Goal: Task Accomplishment & Management: Manage account settings

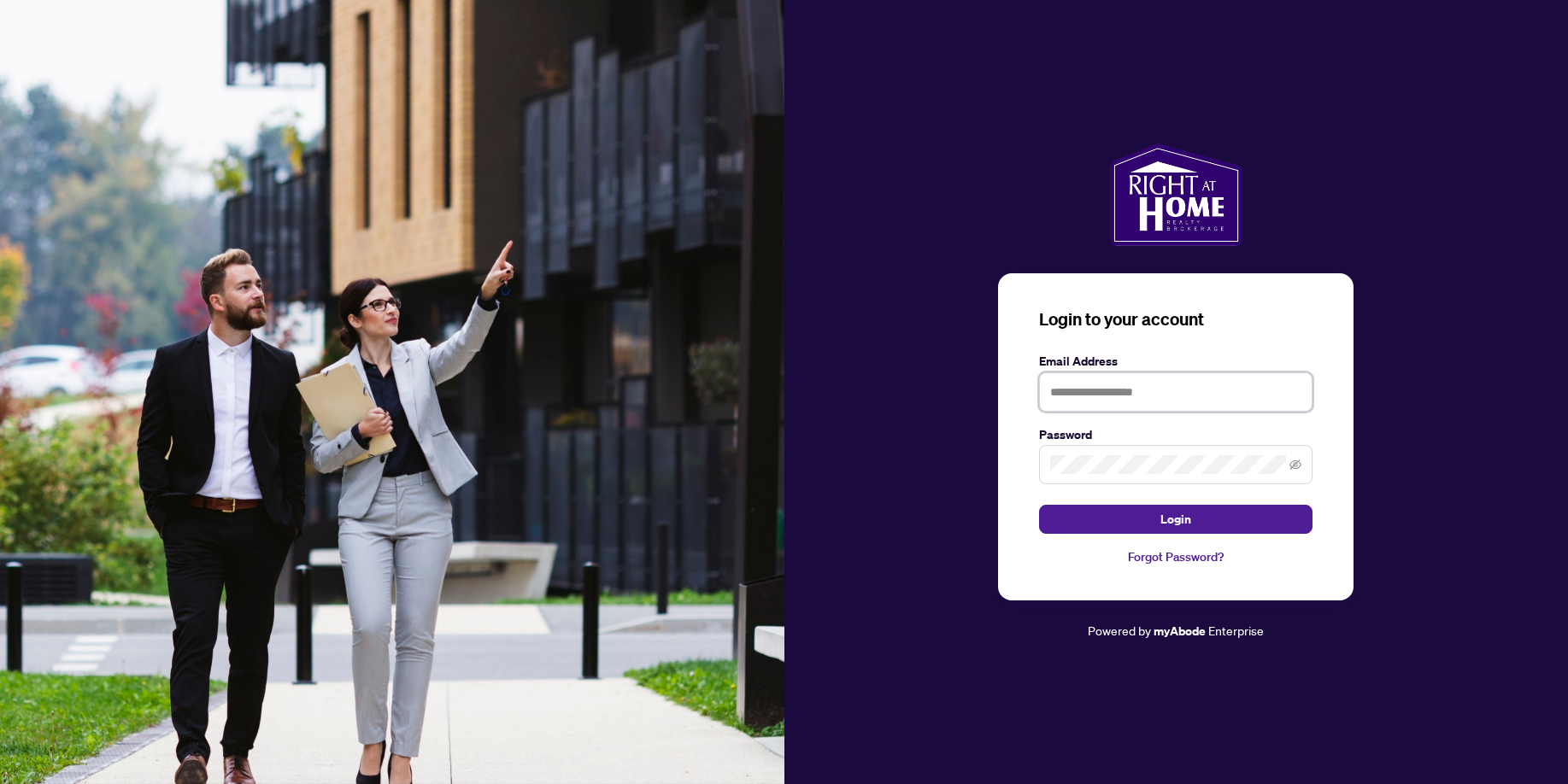
click at [1120, 397] on input "text" at bounding box center [1175, 392] width 273 height 39
type input "**********"
click at [1083, 452] on span at bounding box center [1175, 465] width 273 height 39
click at [1188, 515] on span "Login" at bounding box center [1176, 519] width 30 height 28
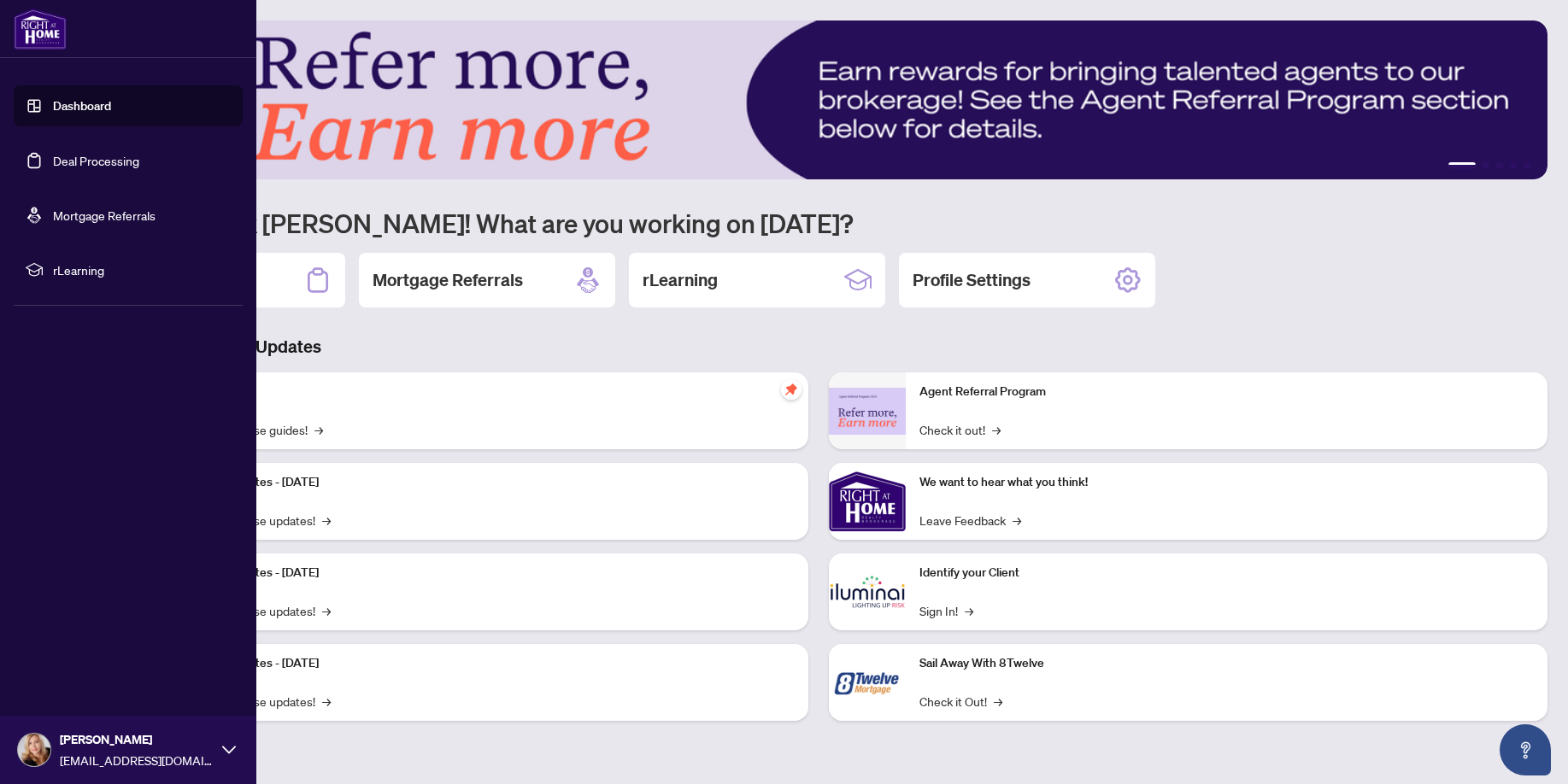
click at [103, 157] on link "Deal Processing" at bounding box center [96, 160] width 86 height 15
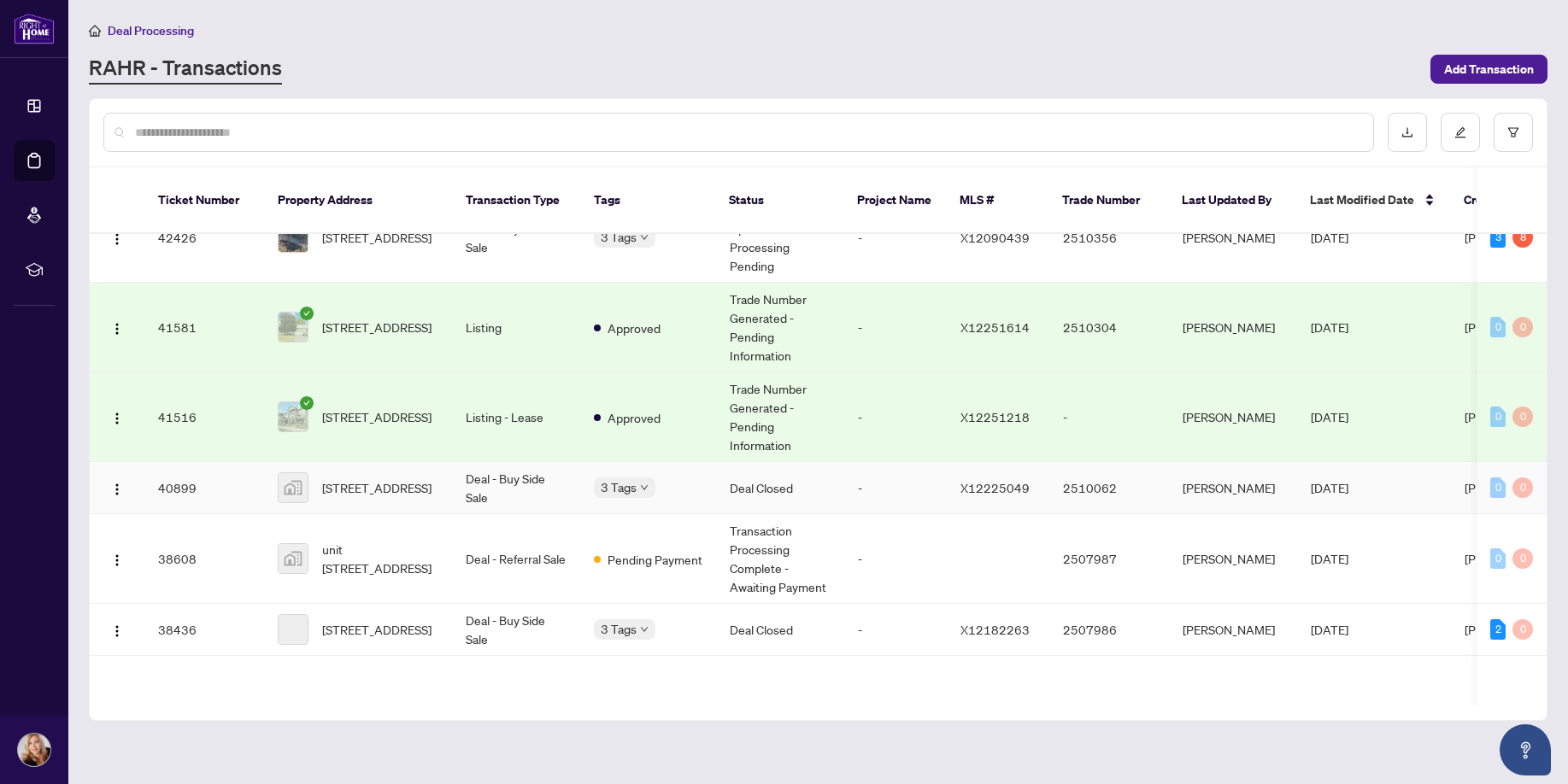
scroll to position [194, 0]
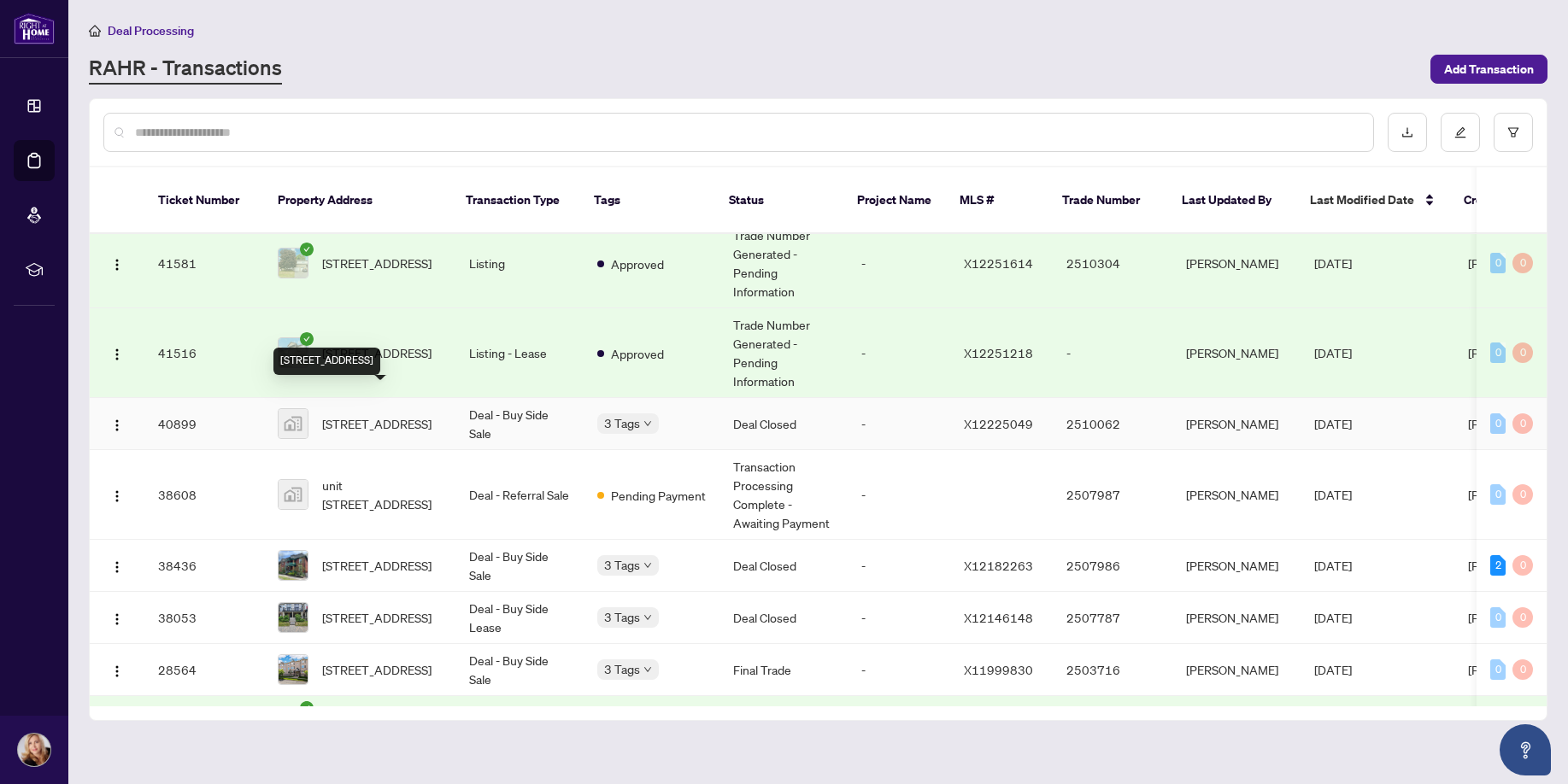
click at [351, 414] on span "[STREET_ADDRESS]" at bounding box center [377, 423] width 109 height 19
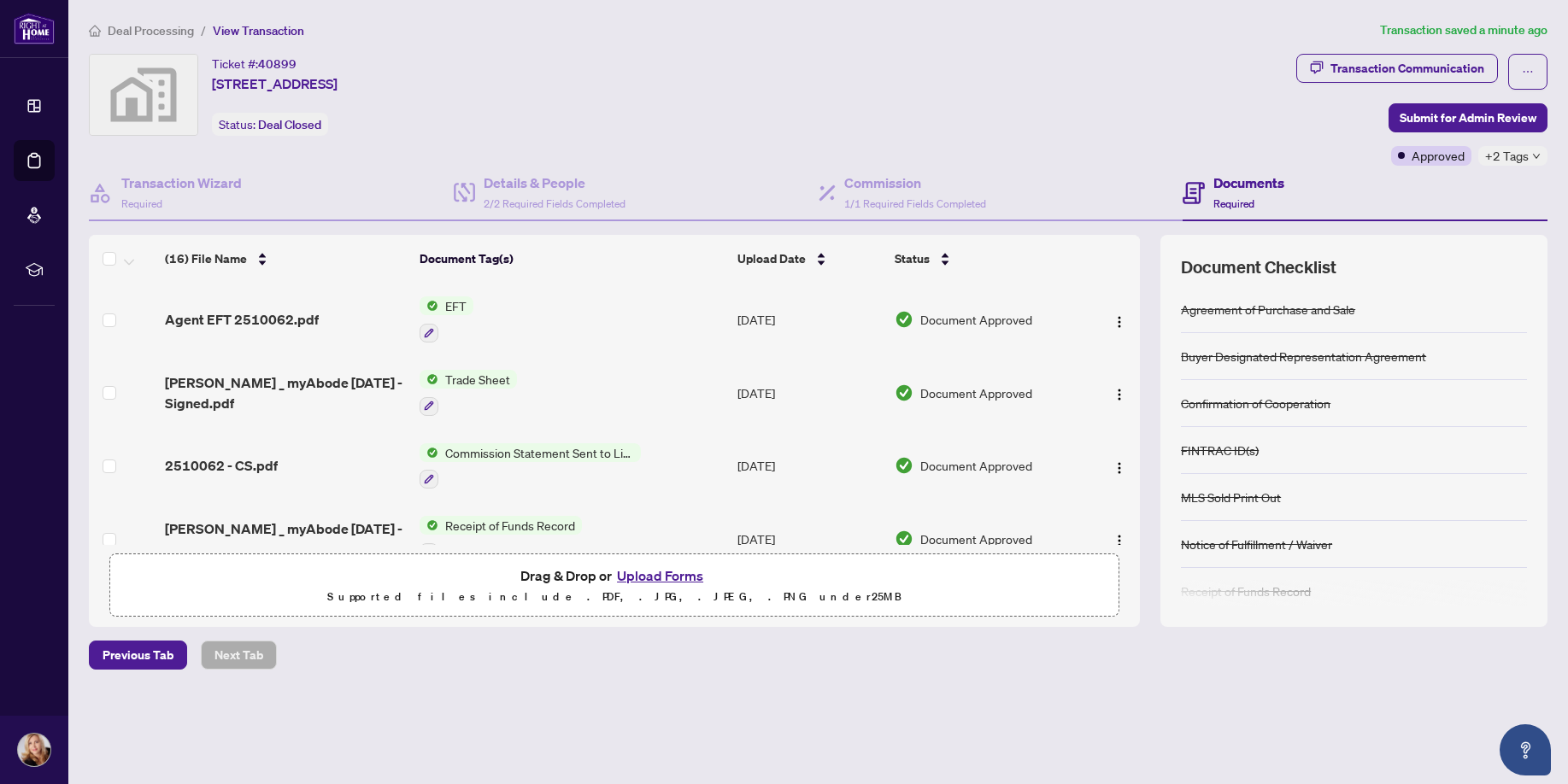
click at [455, 312] on span "EFT" at bounding box center [455, 306] width 35 height 19
click at [384, 386] on span "EFT" at bounding box center [388, 389] width 35 height 19
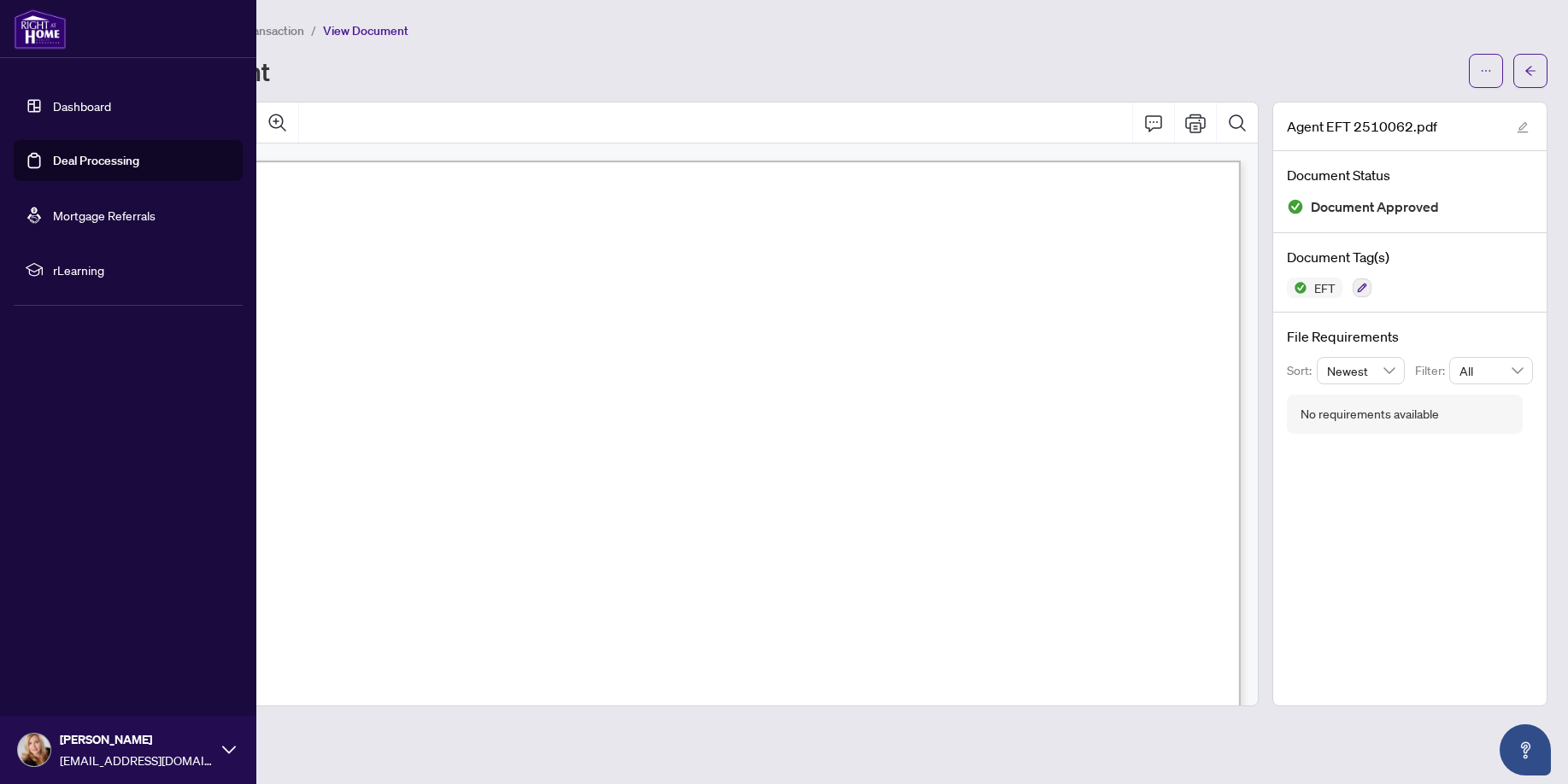
click at [103, 108] on link "Dashboard" at bounding box center [82, 106] width 58 height 15
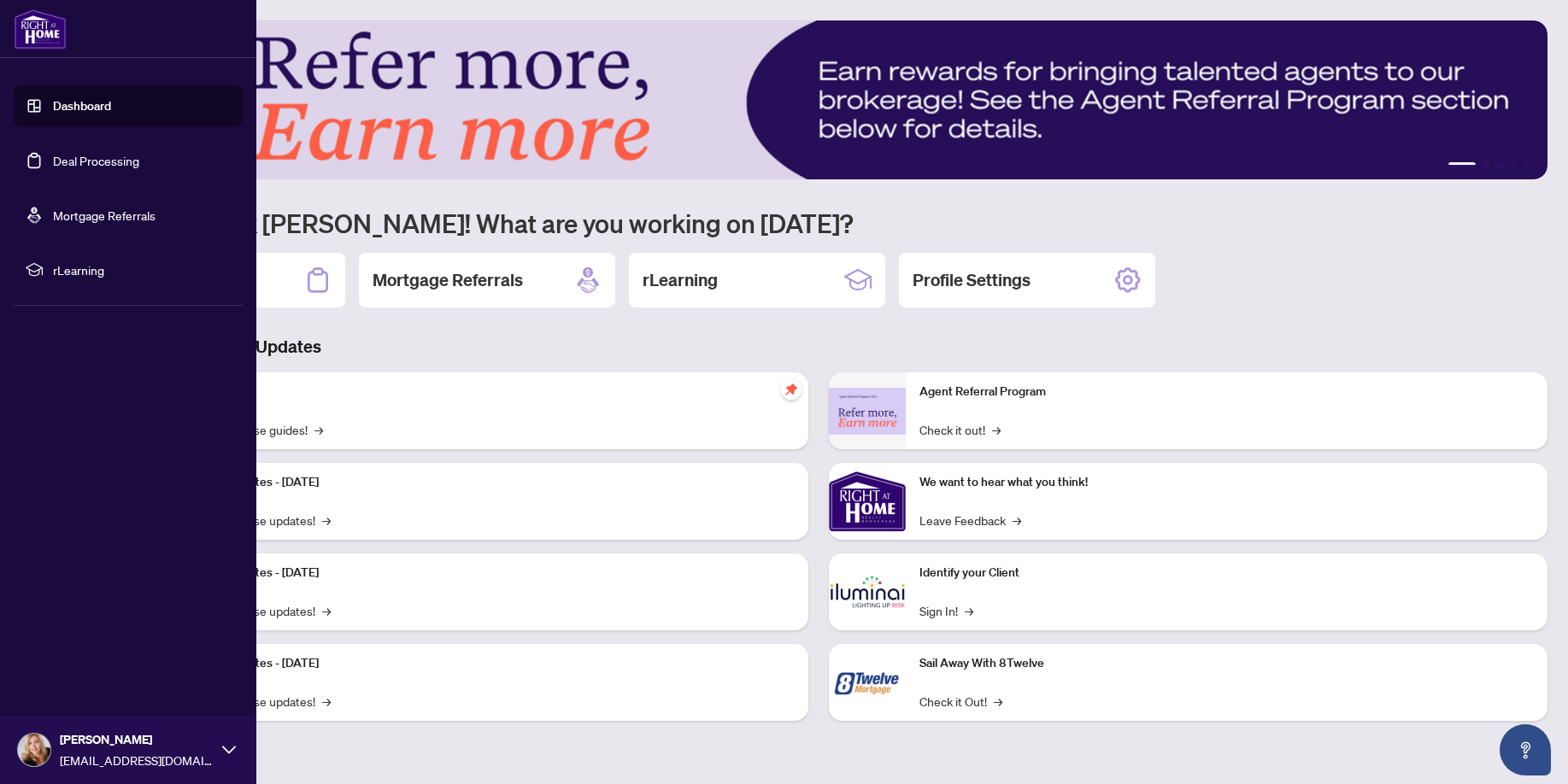
click at [89, 218] on link "Mortgage Referrals" at bounding box center [104, 215] width 102 height 15
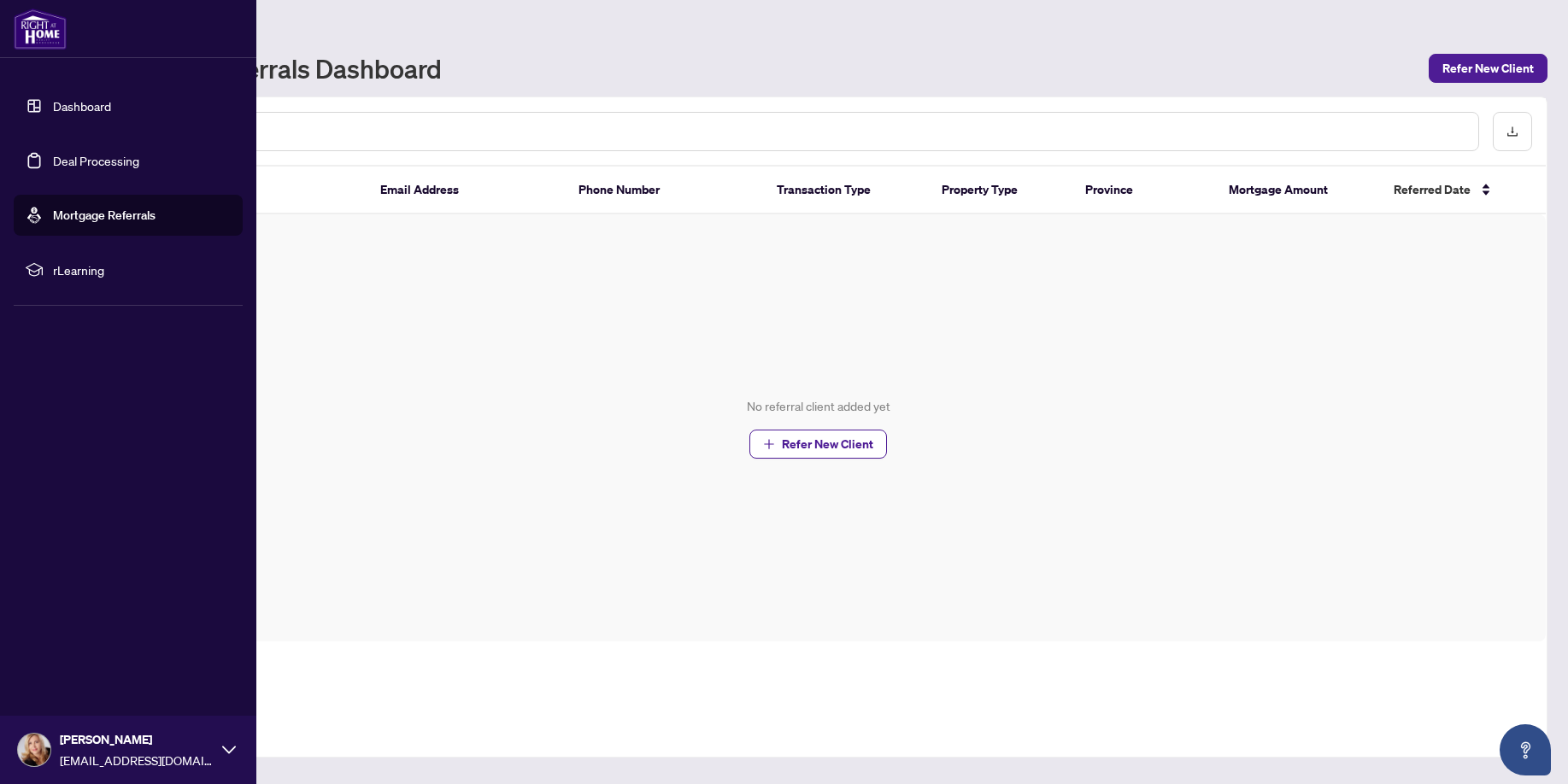
click at [70, 159] on link "Deal Processing" at bounding box center [96, 160] width 86 height 15
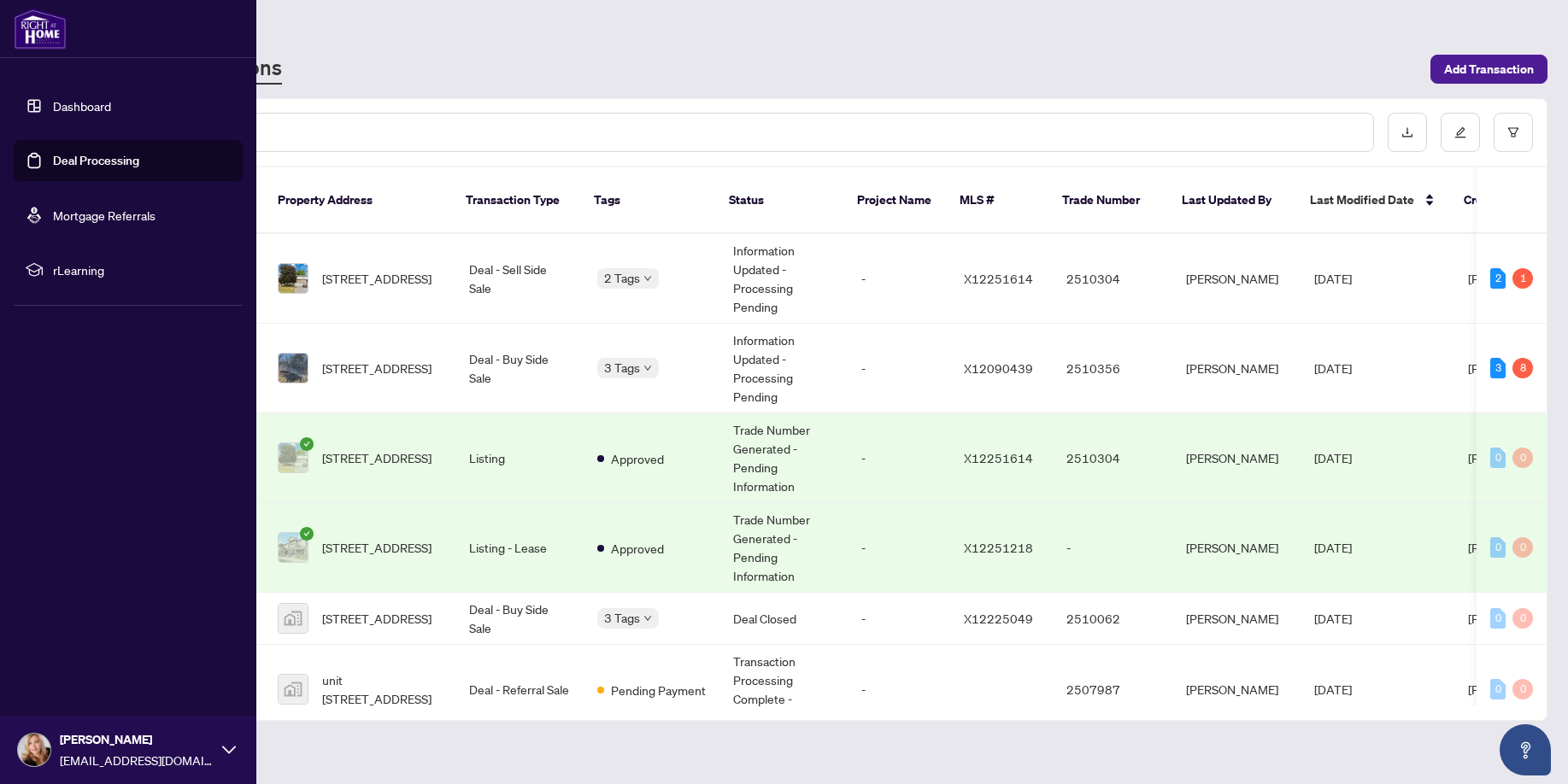
click at [53, 100] on link "Dashboard" at bounding box center [82, 106] width 58 height 15
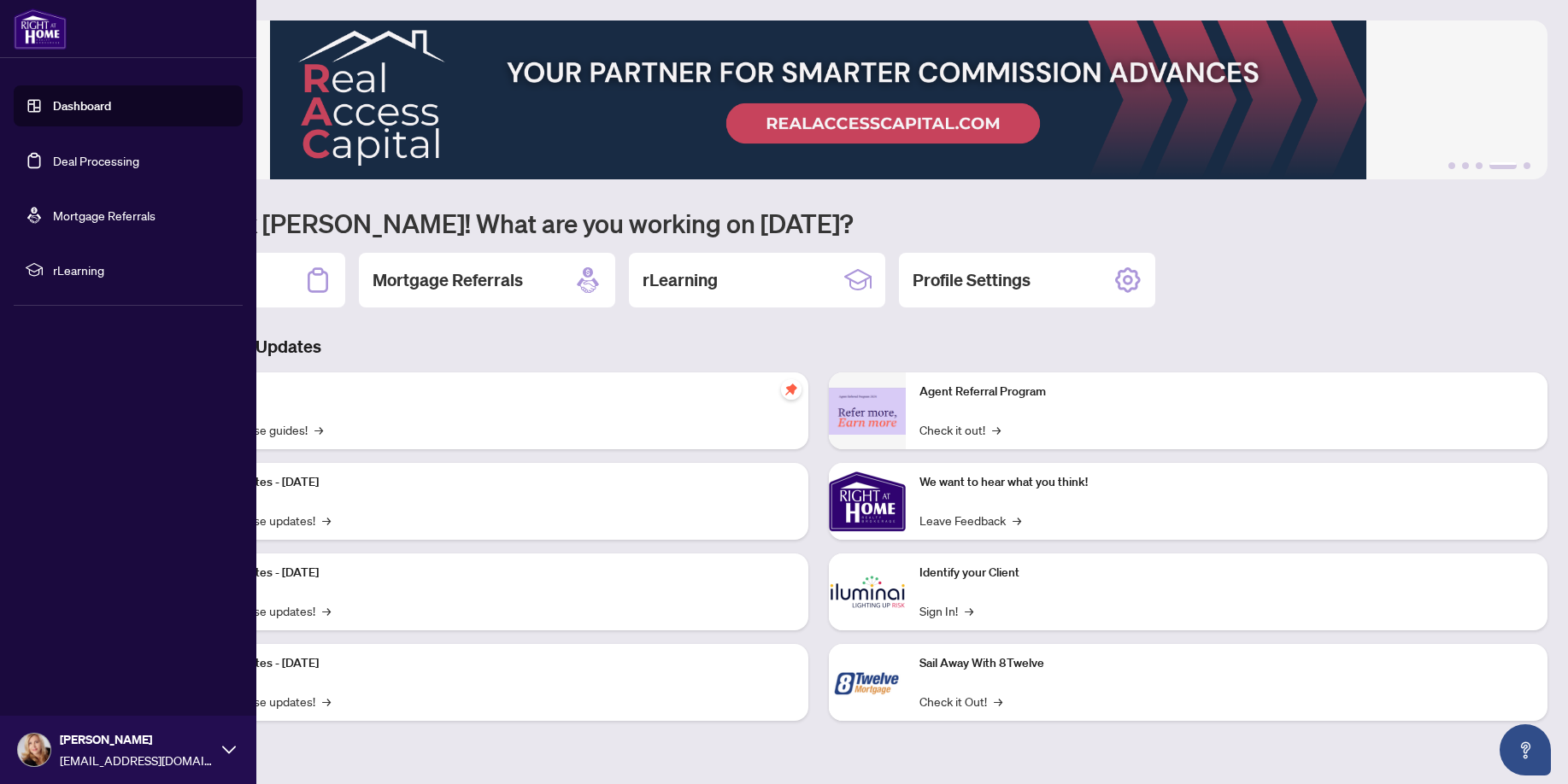
click at [97, 163] on link "Deal Processing" at bounding box center [96, 160] width 86 height 15
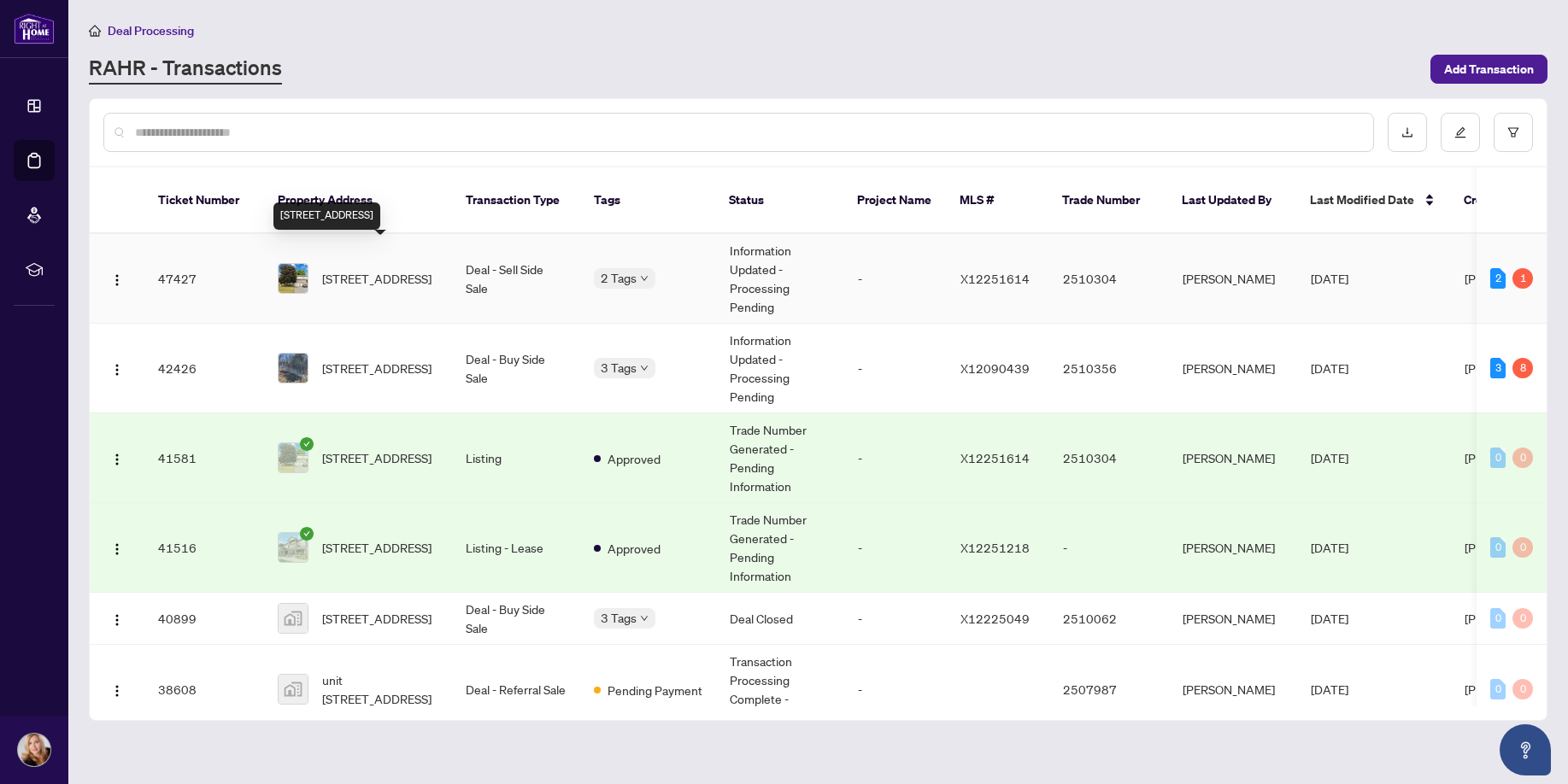
click at [381, 269] on span "[STREET_ADDRESS]" at bounding box center [377, 278] width 109 height 19
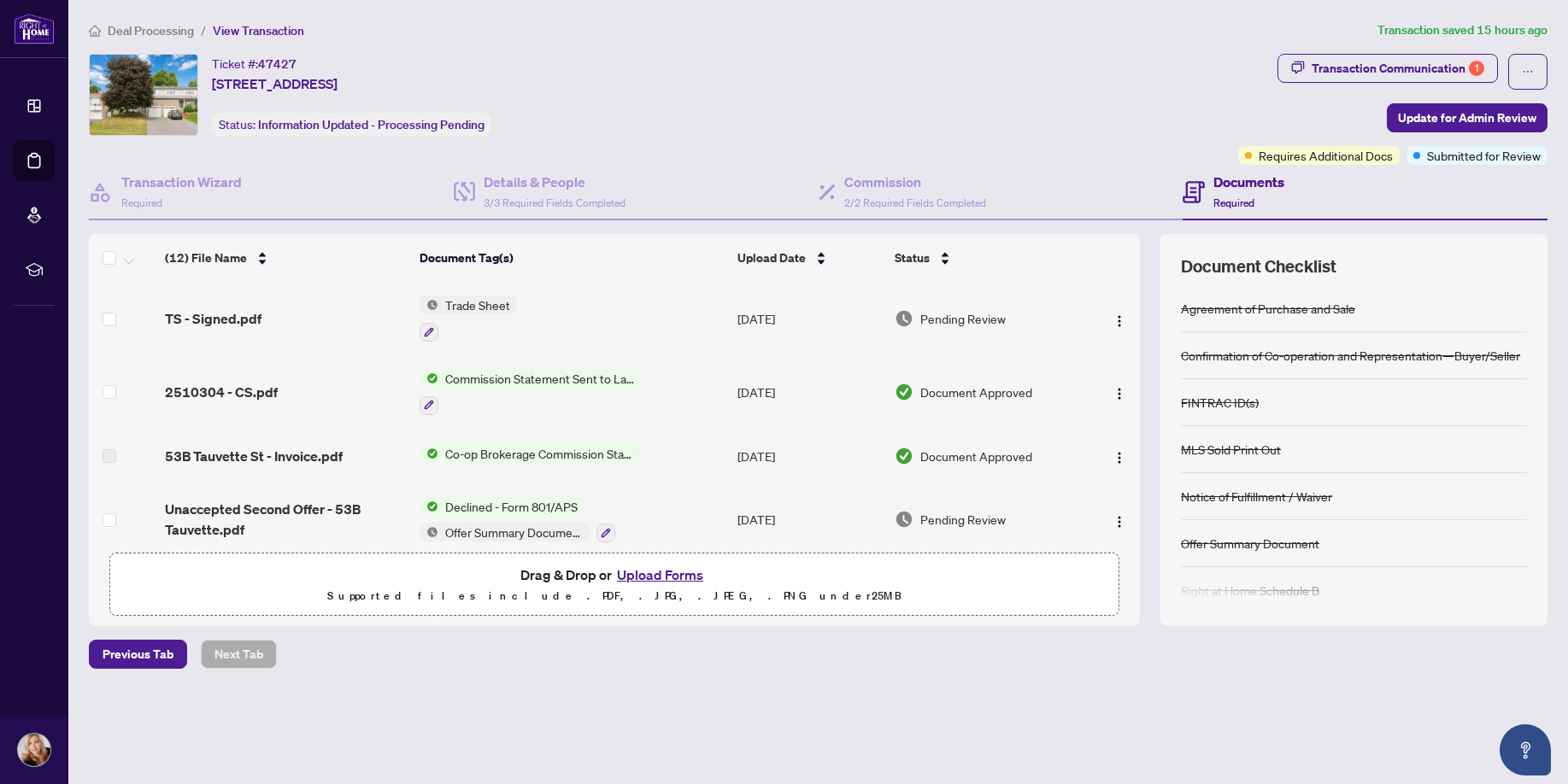
click at [484, 306] on span "Trade Sheet" at bounding box center [478, 305] width 79 height 19
click at [192, 320] on span "TS - Signed.pdf" at bounding box center [213, 318] width 97 height 21
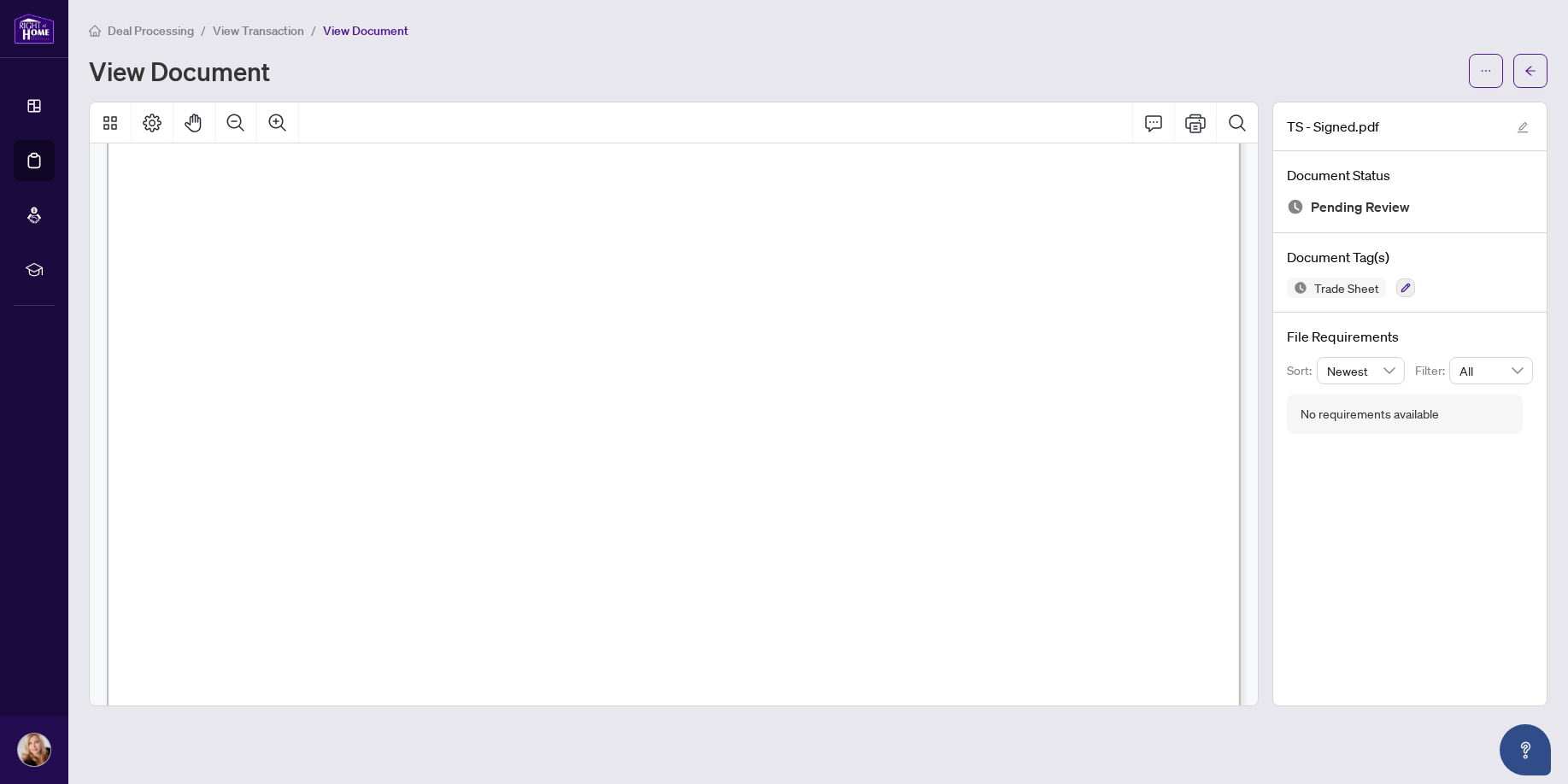
scroll to position [430, 0]
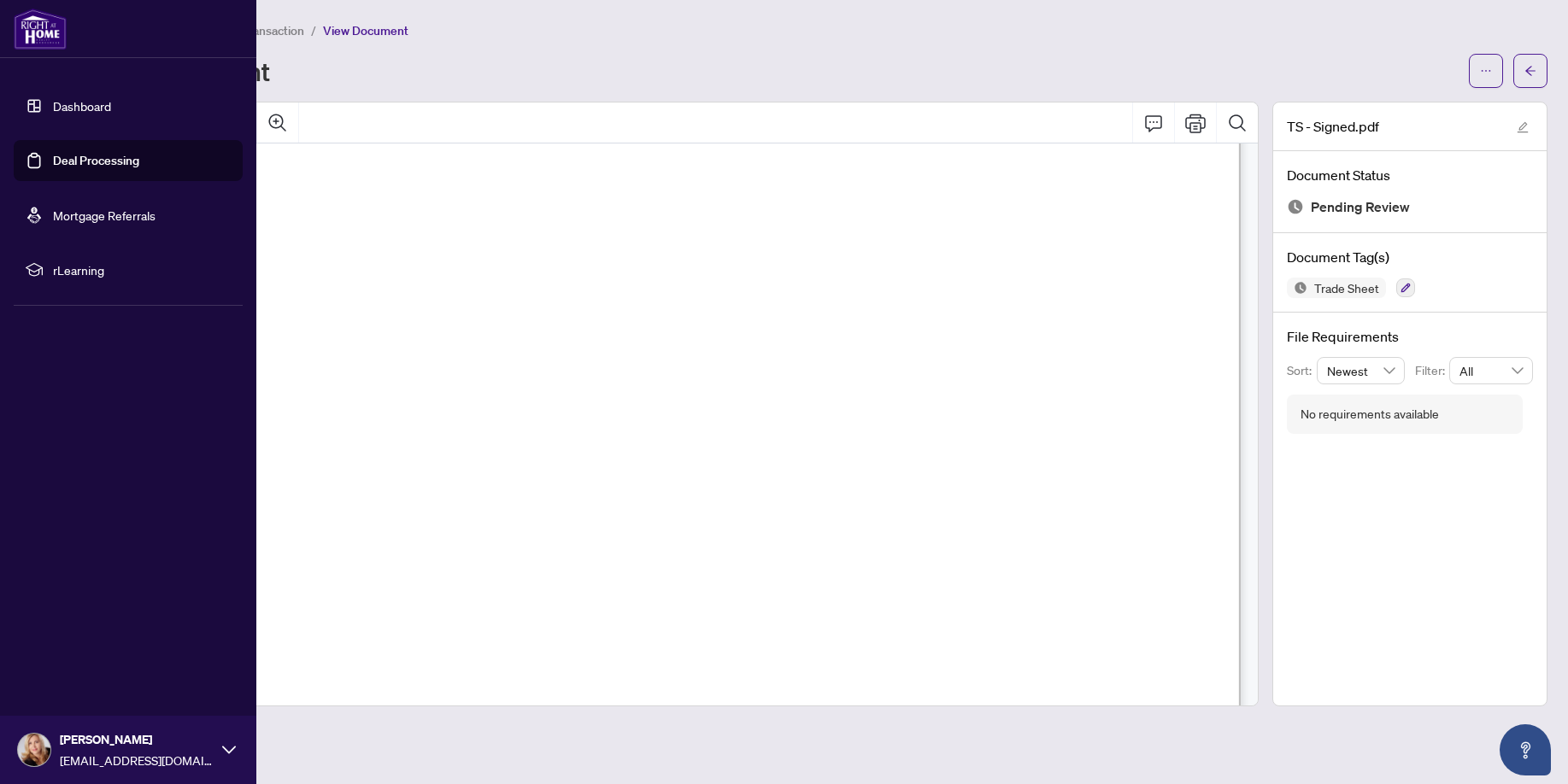
click at [77, 112] on link "Dashboard" at bounding box center [82, 106] width 58 height 15
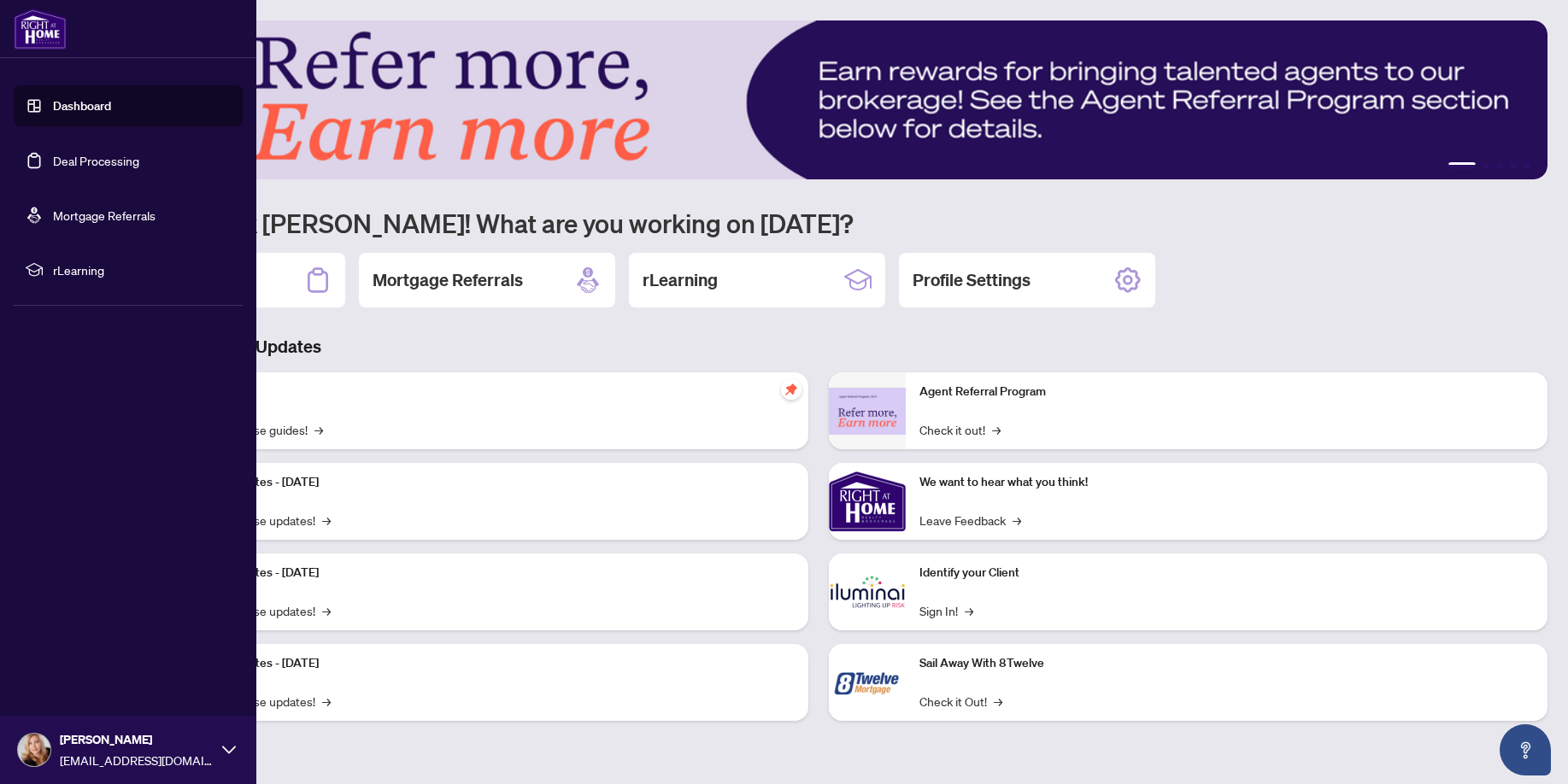
click at [70, 109] on link "Dashboard" at bounding box center [82, 106] width 58 height 15
click at [63, 111] on link "Dashboard" at bounding box center [82, 106] width 58 height 15
click at [71, 111] on link "Dashboard" at bounding box center [82, 106] width 58 height 15
click at [81, 157] on link "Deal Processing" at bounding box center [96, 160] width 86 height 15
